Goal: Transaction & Acquisition: Purchase product/service

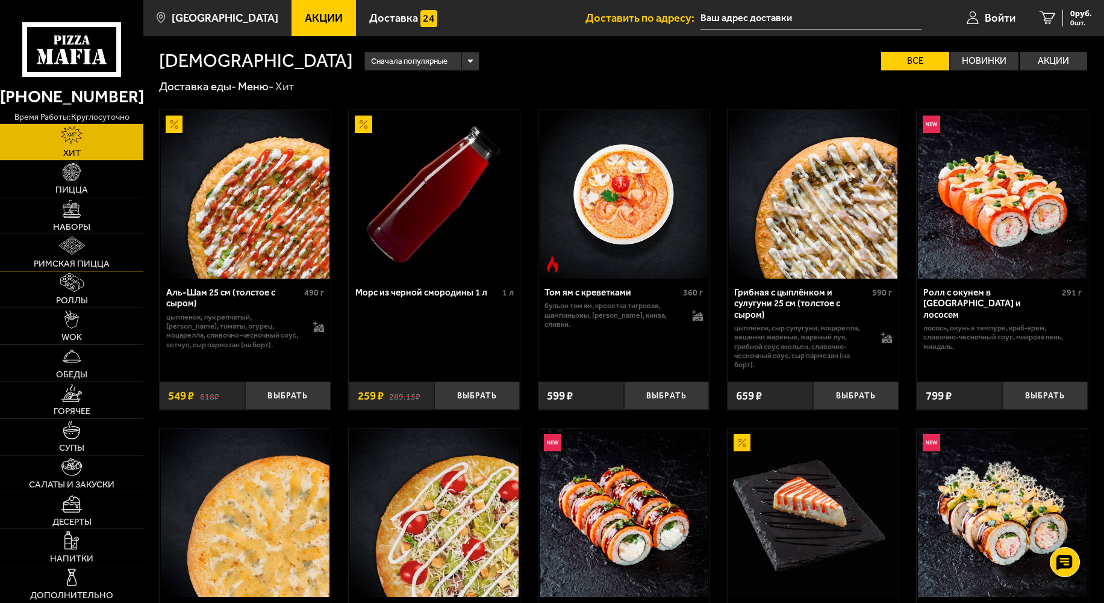
click at [78, 253] on img at bounding box center [72, 246] width 26 height 18
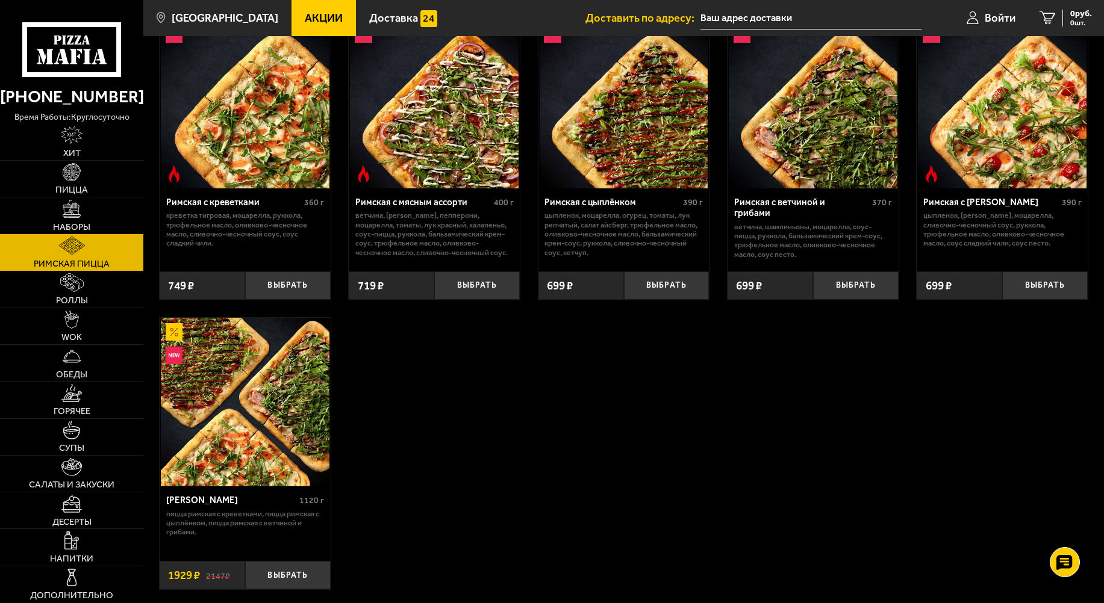
scroll to position [60, 0]
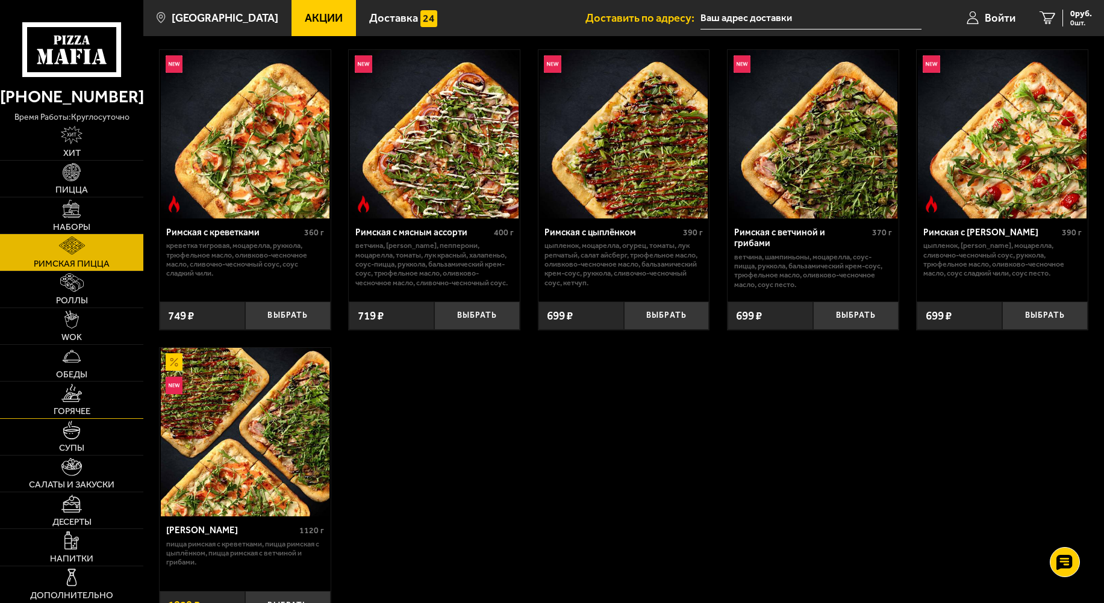
click at [79, 396] on img at bounding box center [71, 393] width 20 height 18
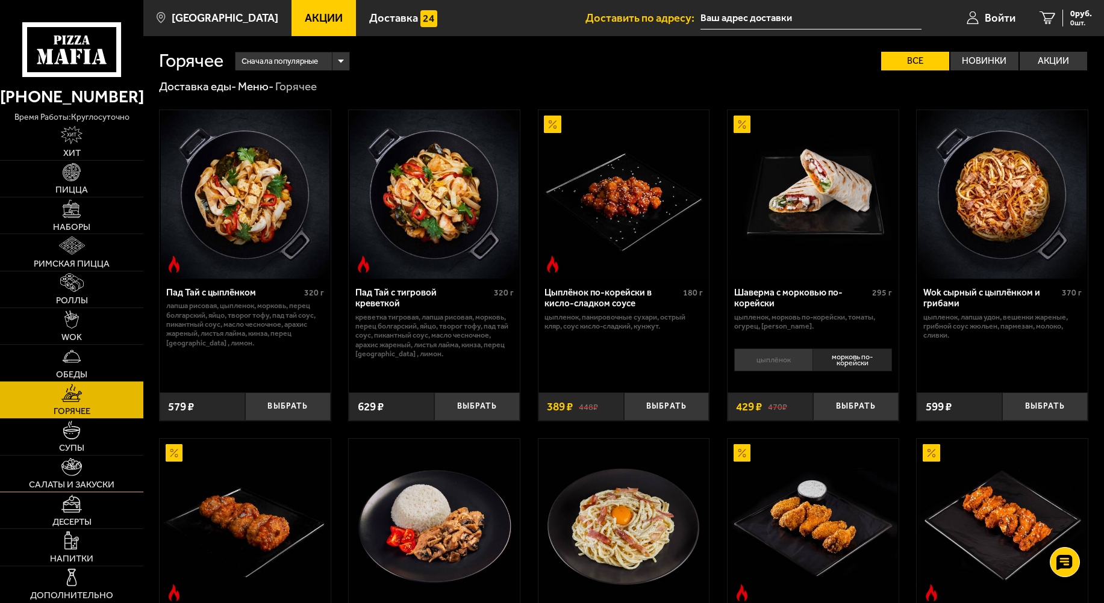
click at [78, 471] on img at bounding box center [71, 467] width 20 height 18
